Goal: Entertainment & Leisure: Consume media (video, audio)

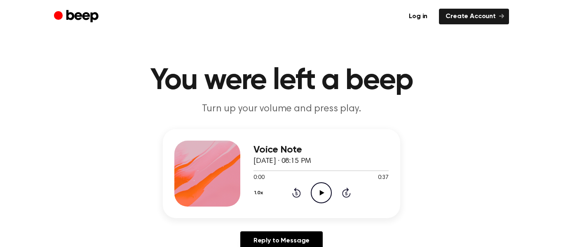
click at [319, 192] on icon "Play Audio" at bounding box center [321, 192] width 21 height 21
click at [318, 190] on icon "Play Audio" at bounding box center [321, 192] width 21 height 21
click at [322, 194] on icon "Play Audio" at bounding box center [321, 192] width 21 height 21
click at [323, 188] on icon "Play Audio" at bounding box center [321, 192] width 21 height 21
